Goal: Information Seeking & Learning: Learn about a topic

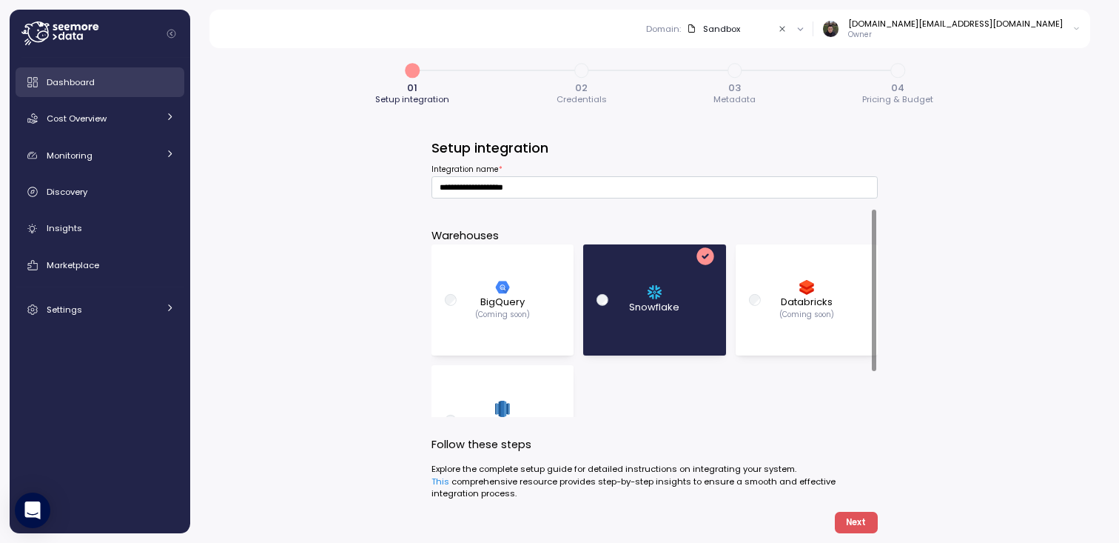
click at [90, 91] on link "Dashboard" at bounding box center [100, 82] width 169 height 30
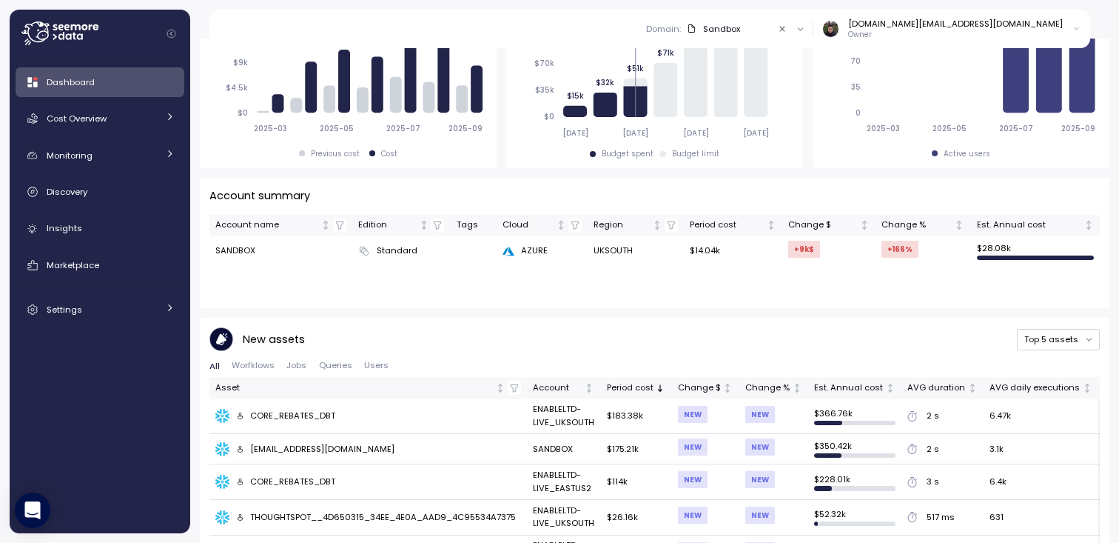
scroll to position [447, 0]
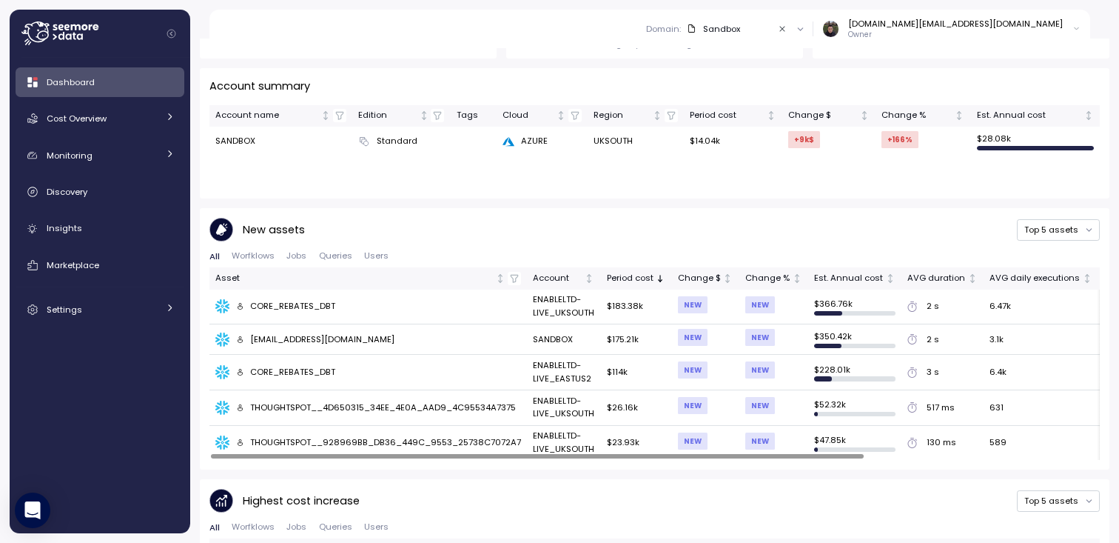
drag, startPoint x: 602, startPoint y: 338, endPoint x: 636, endPoint y: 338, distance: 34.0
click at [636, 338] on td "$175.21k" at bounding box center [635, 339] width 71 height 30
drag, startPoint x: 603, startPoint y: 305, endPoint x: 644, endPoint y: 305, distance: 40.7
click at [644, 305] on td "$183.38k" at bounding box center [635, 307] width 71 height 36
click at [605, 335] on td "$175.21k" at bounding box center [635, 339] width 71 height 30
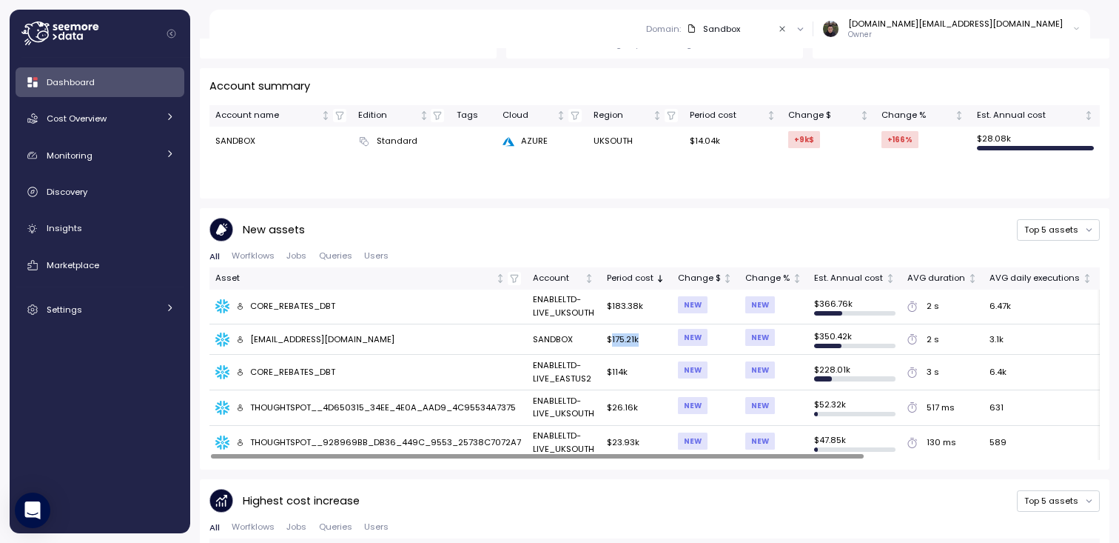
drag, startPoint x: 604, startPoint y: 337, endPoint x: 639, endPoint y: 337, distance: 34.8
click at [639, 337] on td "$175.21k" at bounding box center [635, 339] width 71 height 30
click at [598, 206] on div "Account summary Account name Edition Tags Cloud Region Period cost Change $ Cha…" at bounding box center [655, 541] width 910 height 947
click at [283, 342] on div "[EMAIL_ADDRESS][DOMAIN_NAME]" at bounding box center [315, 339] width 159 height 13
drag, startPoint x: 603, startPoint y: 338, endPoint x: 635, endPoint y: 338, distance: 32.6
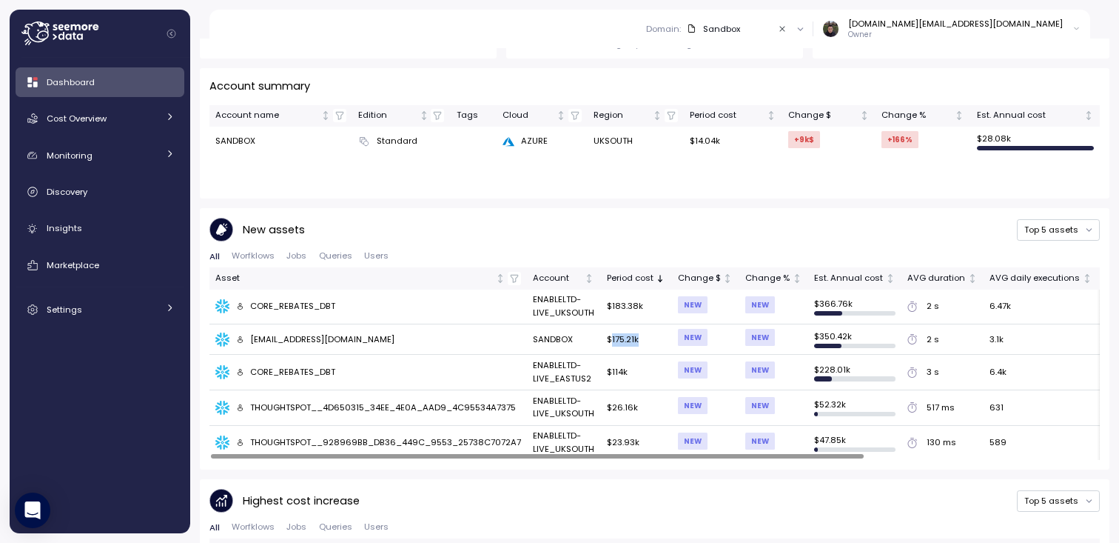
click at [635, 338] on td "$175.21k" at bounding box center [635, 339] width 71 height 30
click at [649, 338] on td "$175.21k" at bounding box center [635, 339] width 71 height 30
drag, startPoint x: 808, startPoint y: 334, endPoint x: 866, endPoint y: 334, distance: 58.5
click at [866, 334] on td "$ 350.42k" at bounding box center [854, 339] width 93 height 30
click at [697, 214] on div "New assets Top 5 assets All Worfklows Jobs Queries Users Asset Account Period c…" at bounding box center [655, 338] width 910 height 261
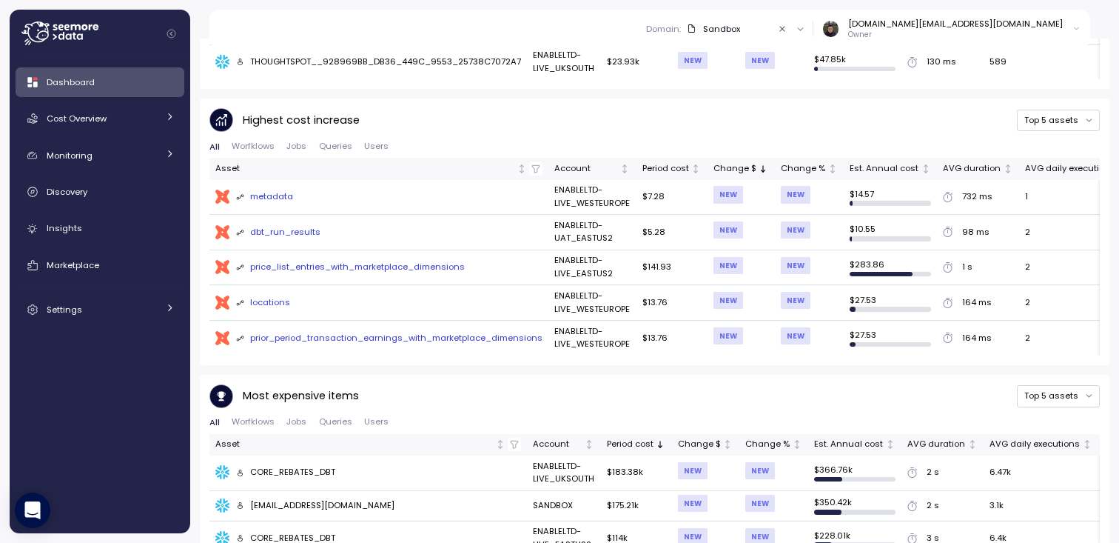
scroll to position [925, 0]
